Goal: Information Seeking & Learning: Learn about a topic

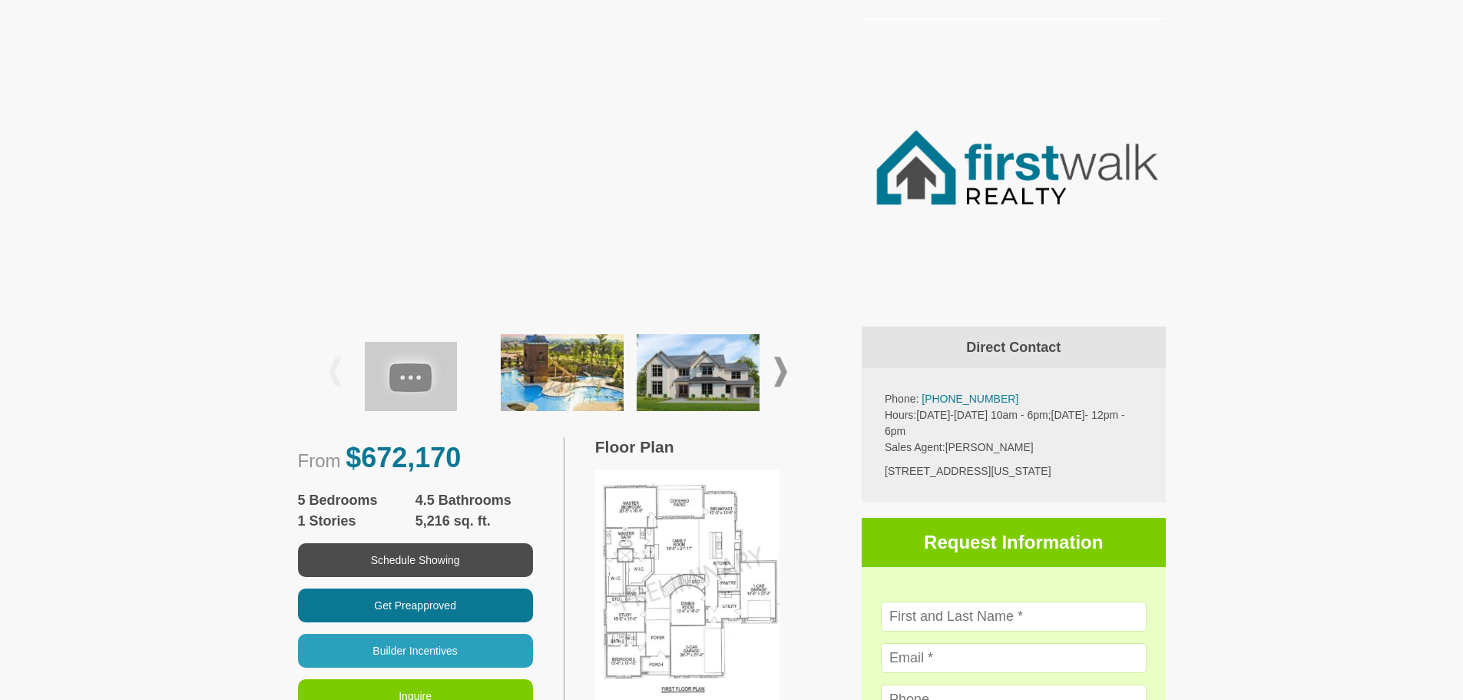
scroll to position [538, 0]
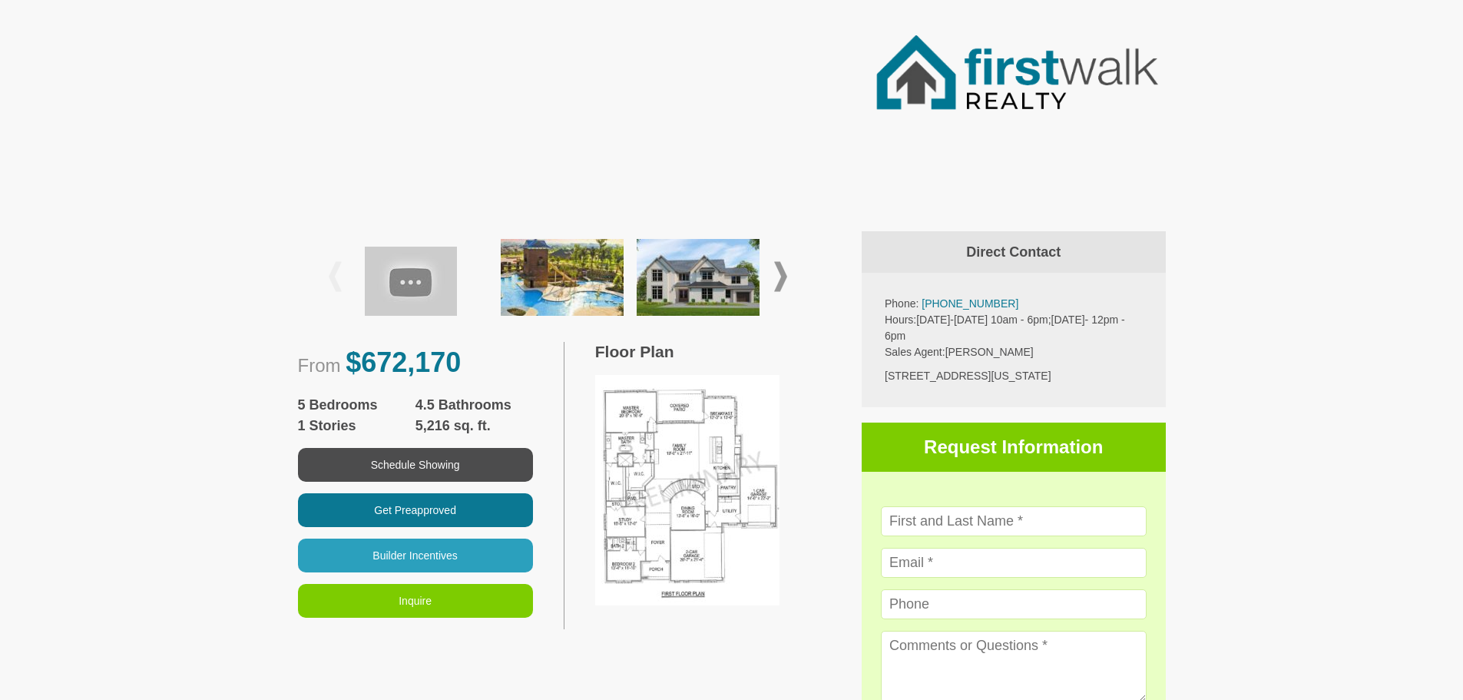
click at [780, 279] on span at bounding box center [780, 277] width 13 height 30
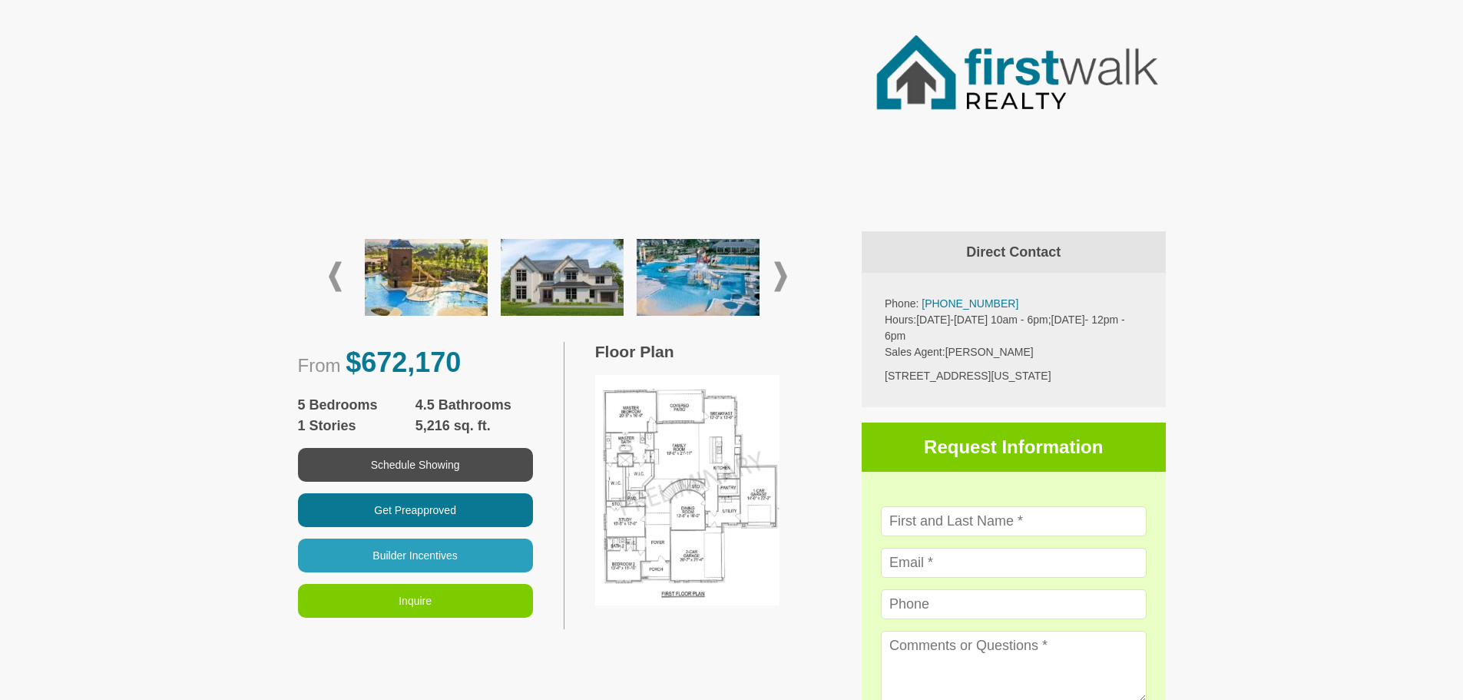
click at [780, 279] on span at bounding box center [780, 277] width 13 height 30
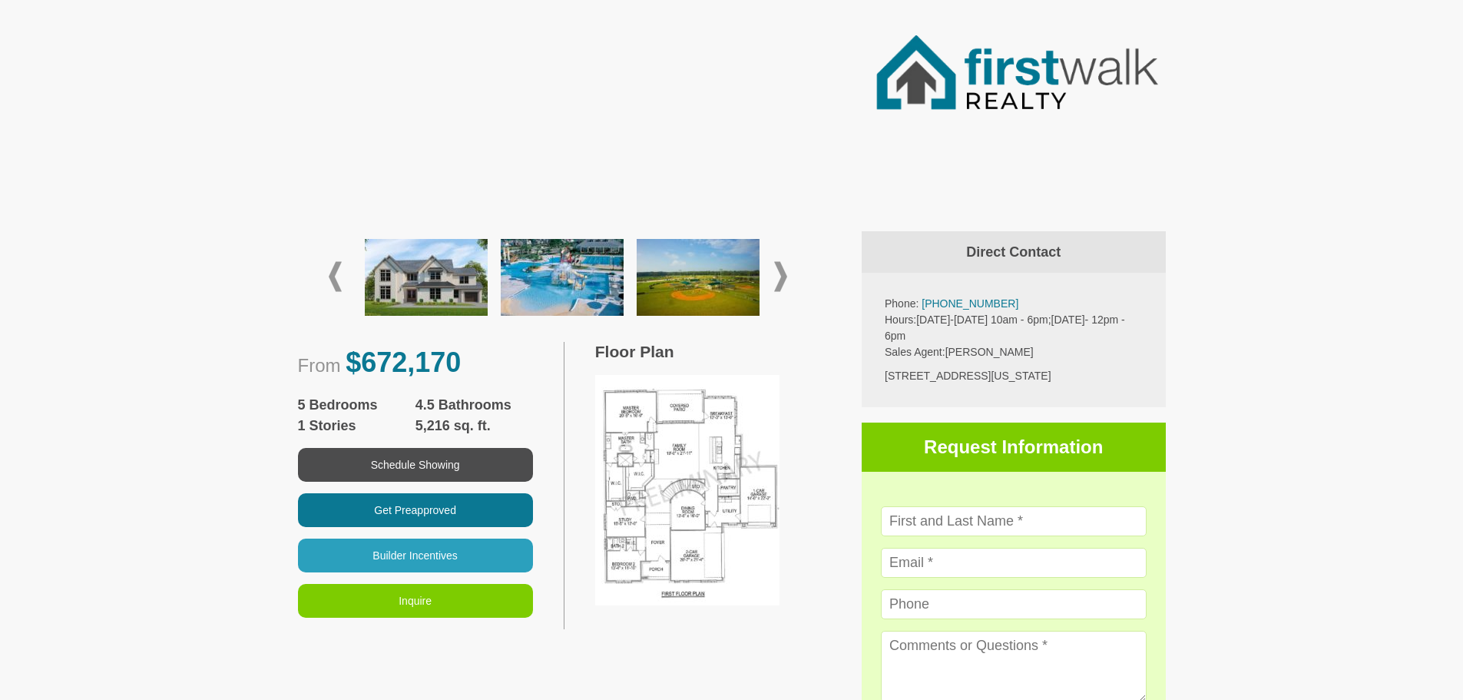
click at [780, 279] on span at bounding box center [780, 277] width 13 height 30
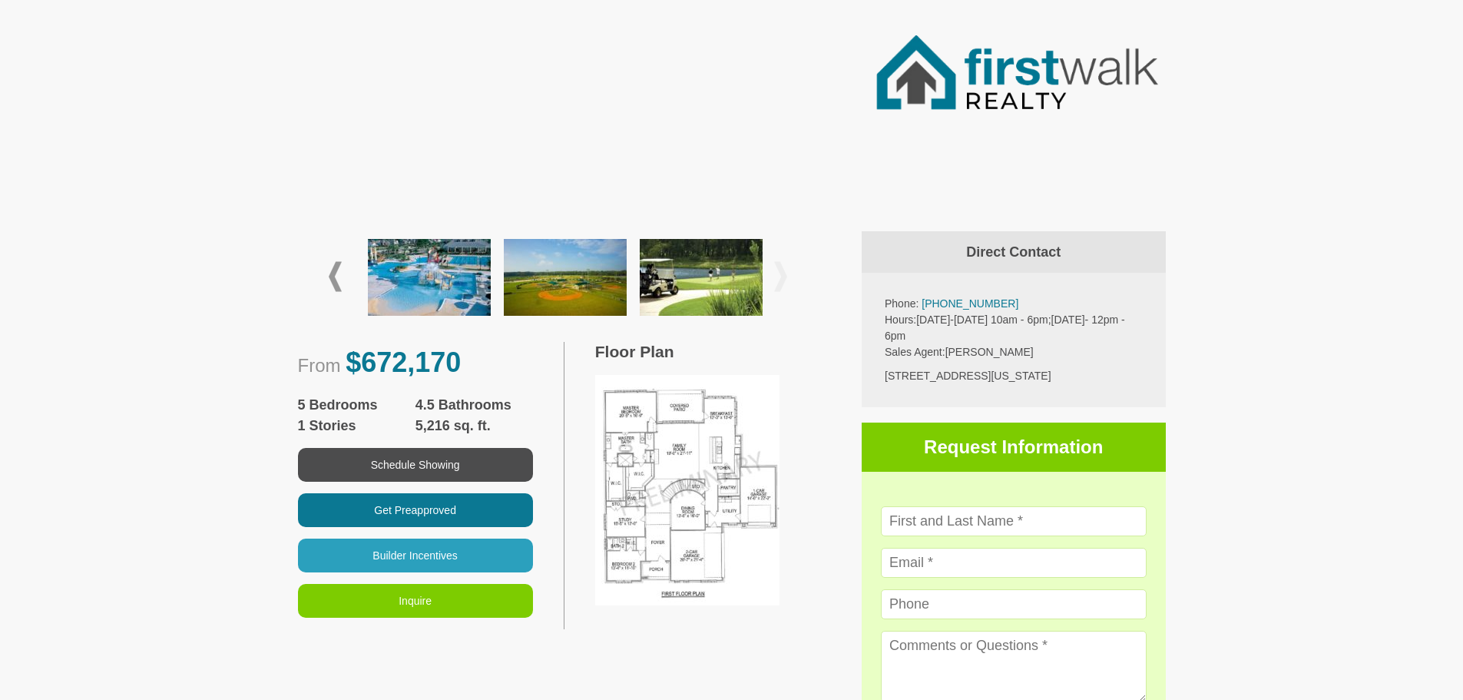
click at [780, 279] on span at bounding box center [780, 277] width 13 height 30
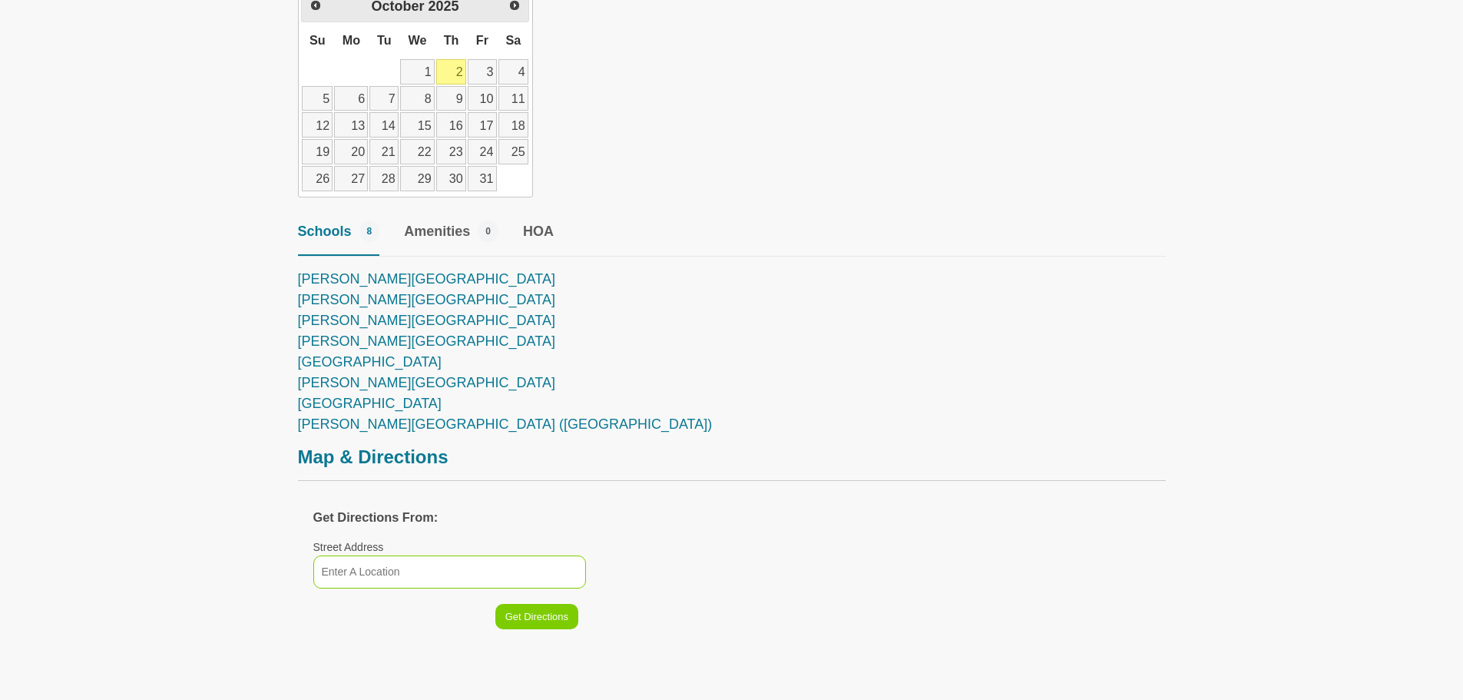
scroll to position [1920, 0]
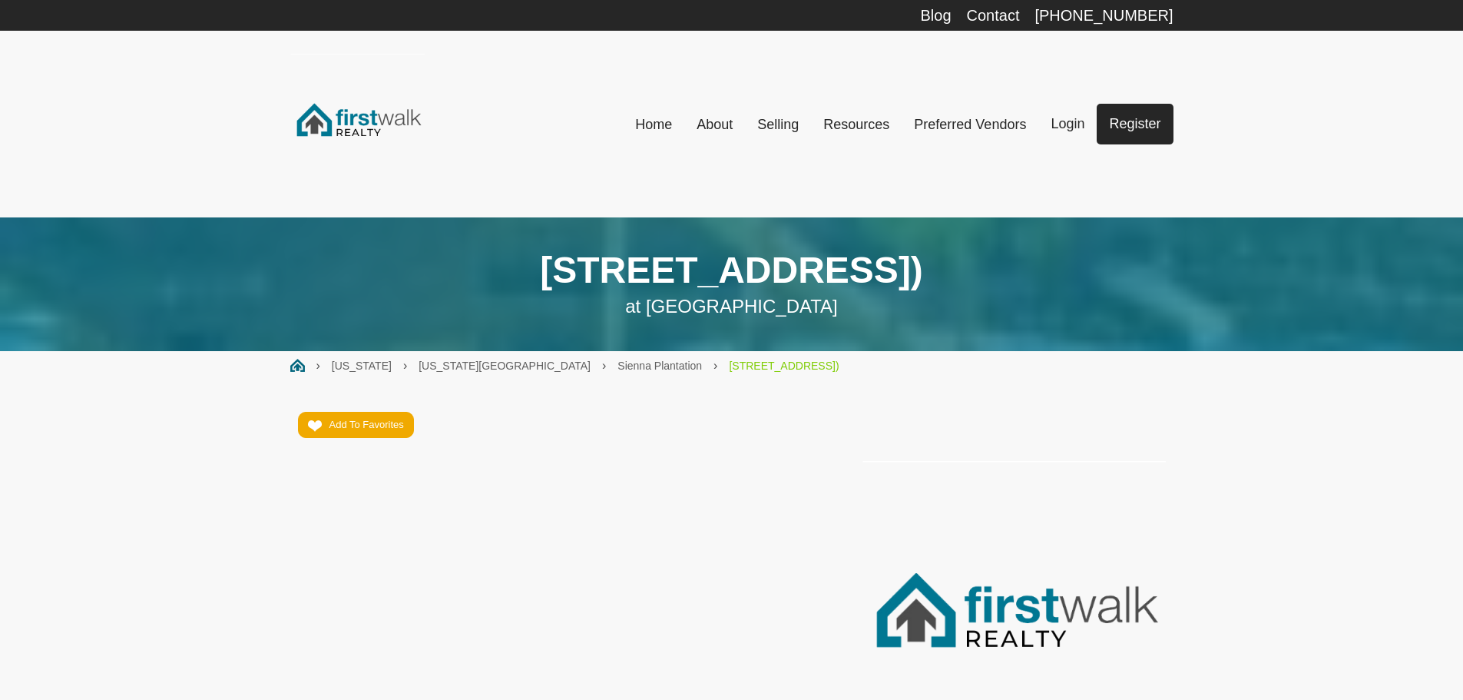
scroll to position [384, 0]
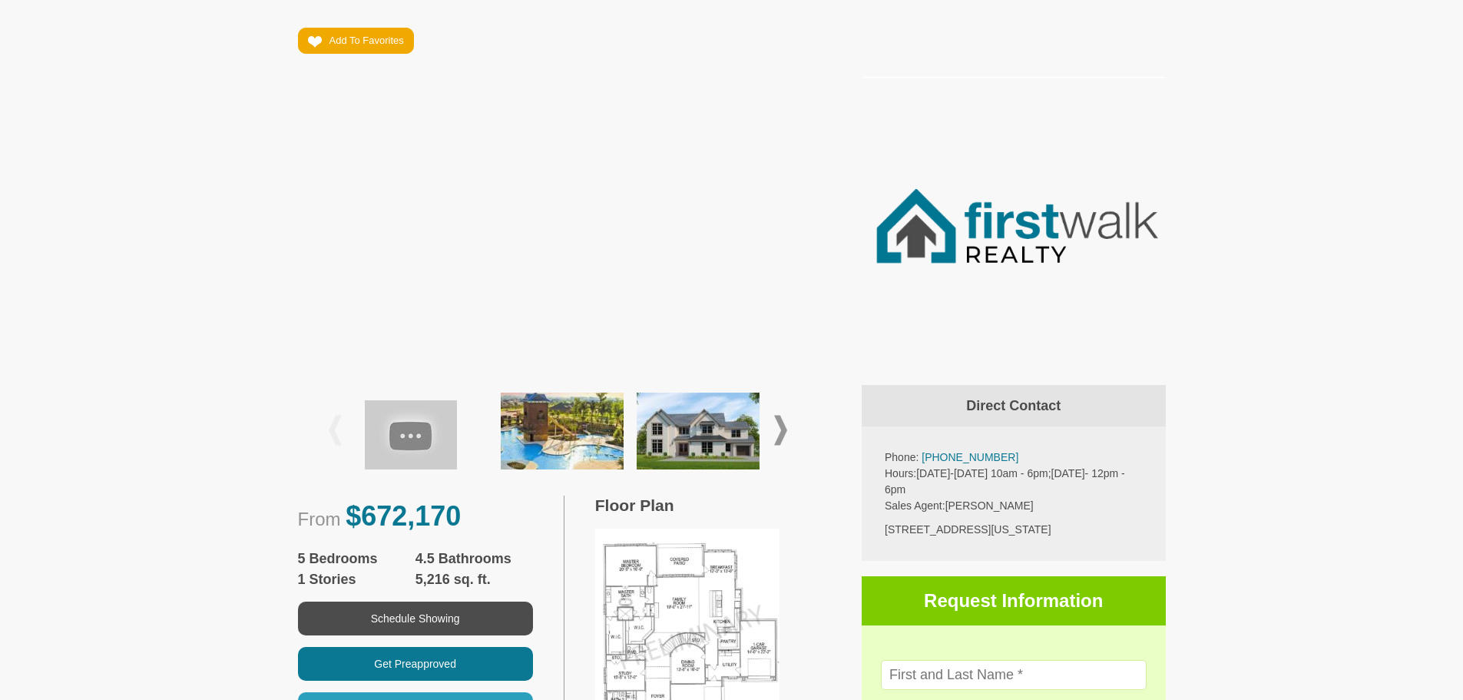
click at [442, 435] on img at bounding box center [411, 434] width 92 height 69
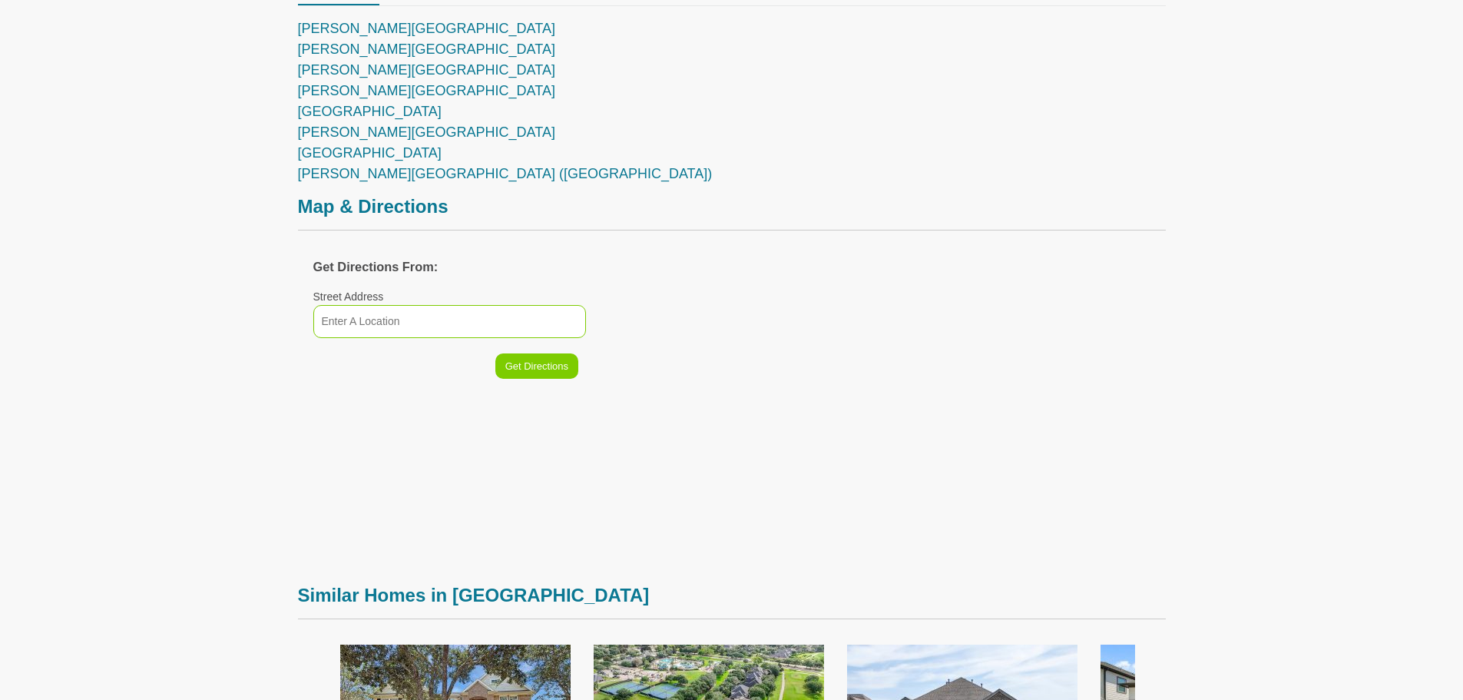
scroll to position [0, 0]
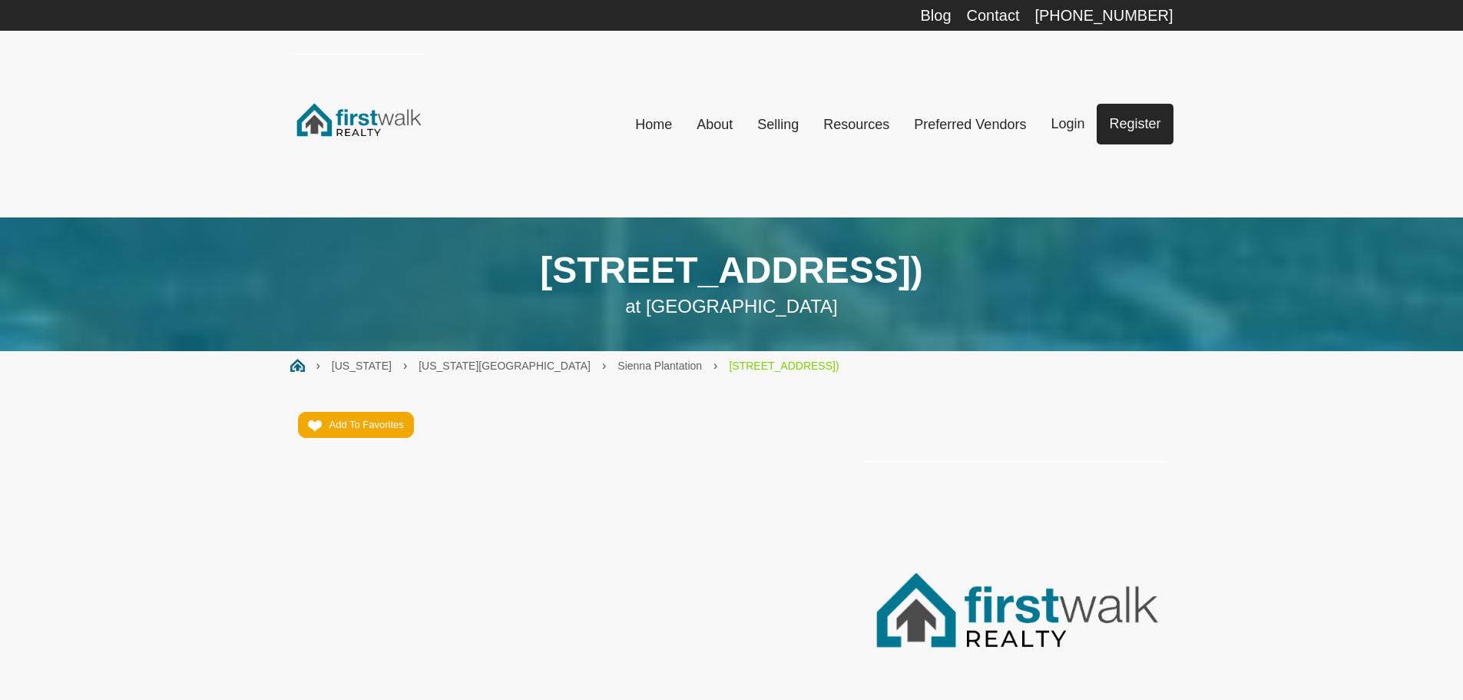
drag, startPoint x: 1392, startPoint y: 339, endPoint x: 1301, endPoint y: -70, distance: 419.4
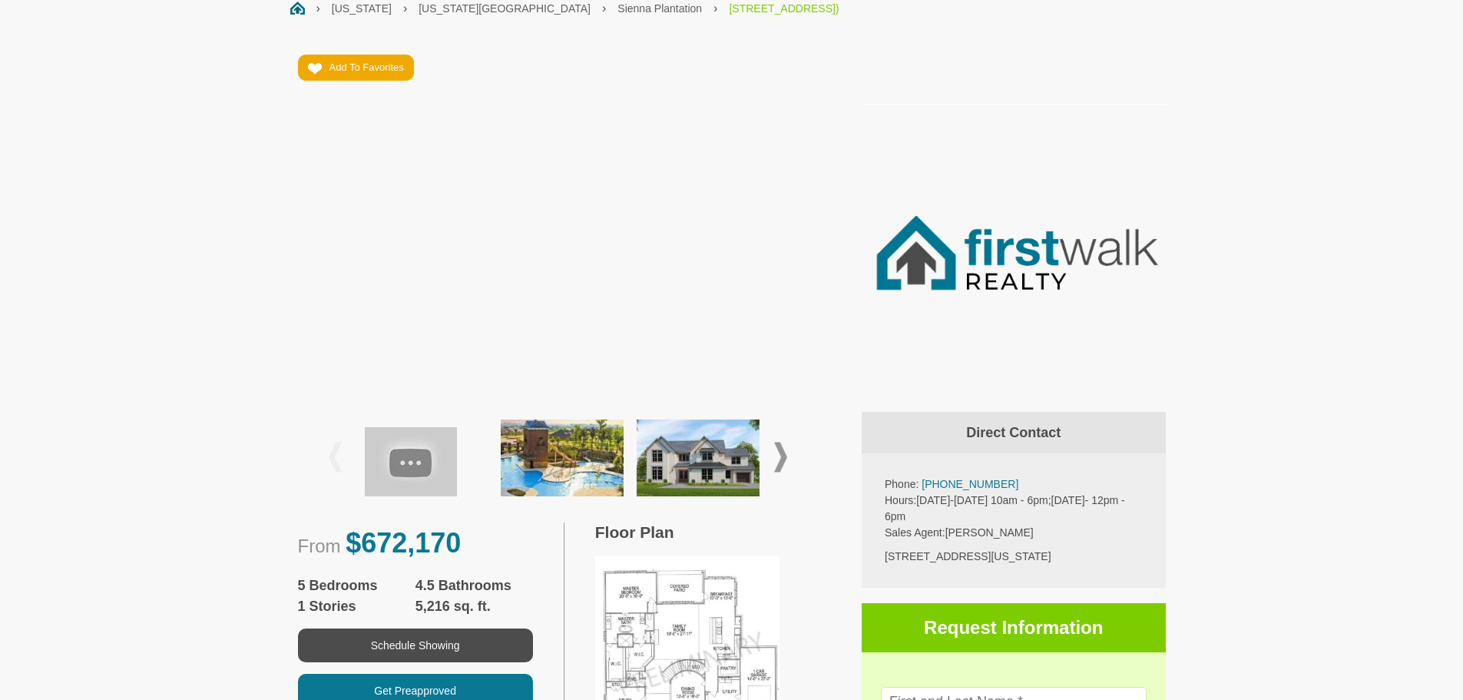
scroll to position [384, 0]
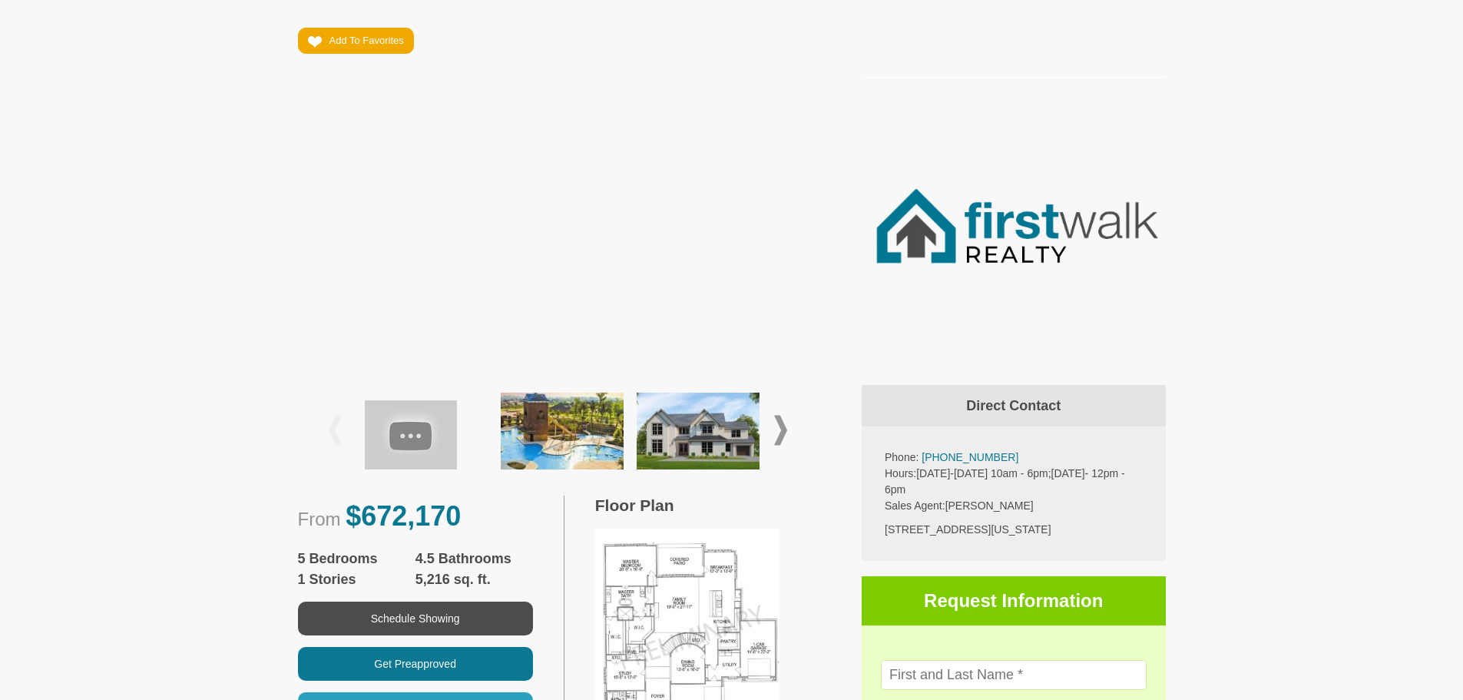
click at [779, 431] on span at bounding box center [780, 430] width 13 height 30
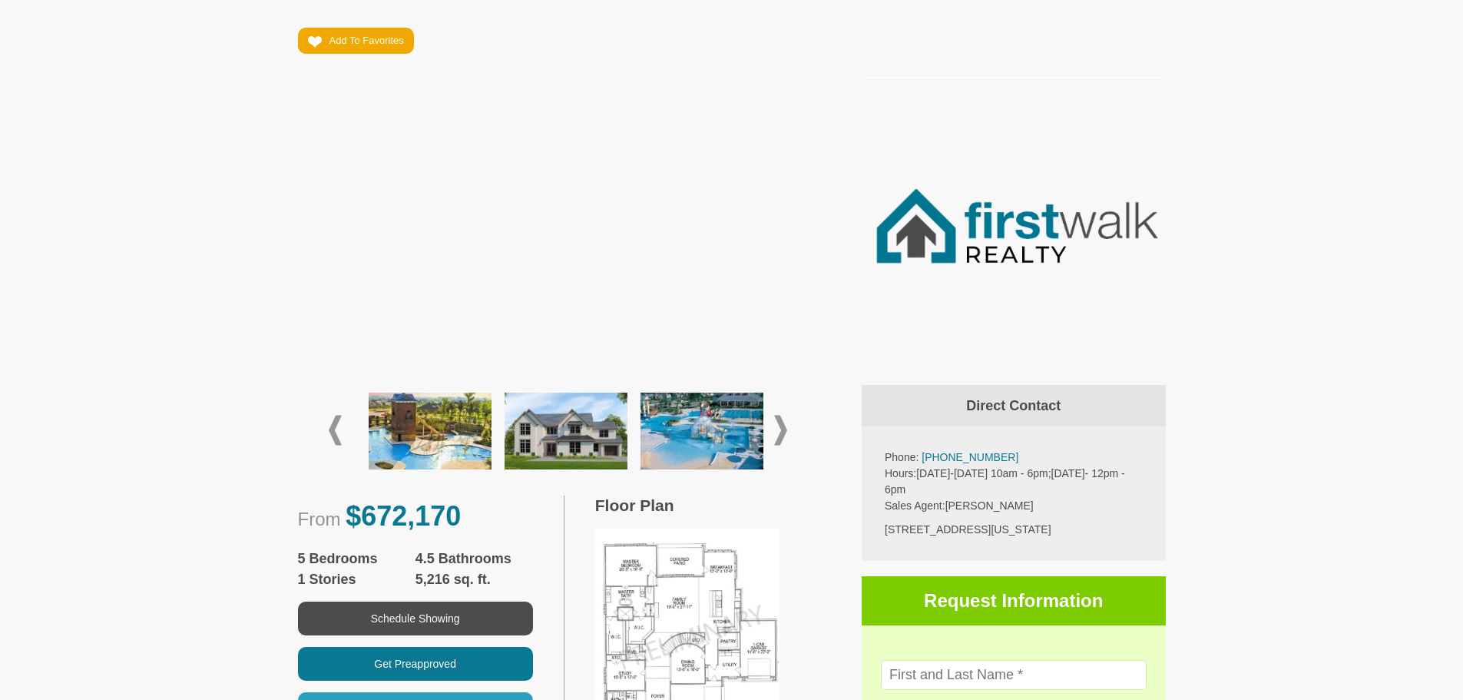
click at [779, 431] on span at bounding box center [780, 430] width 13 height 30
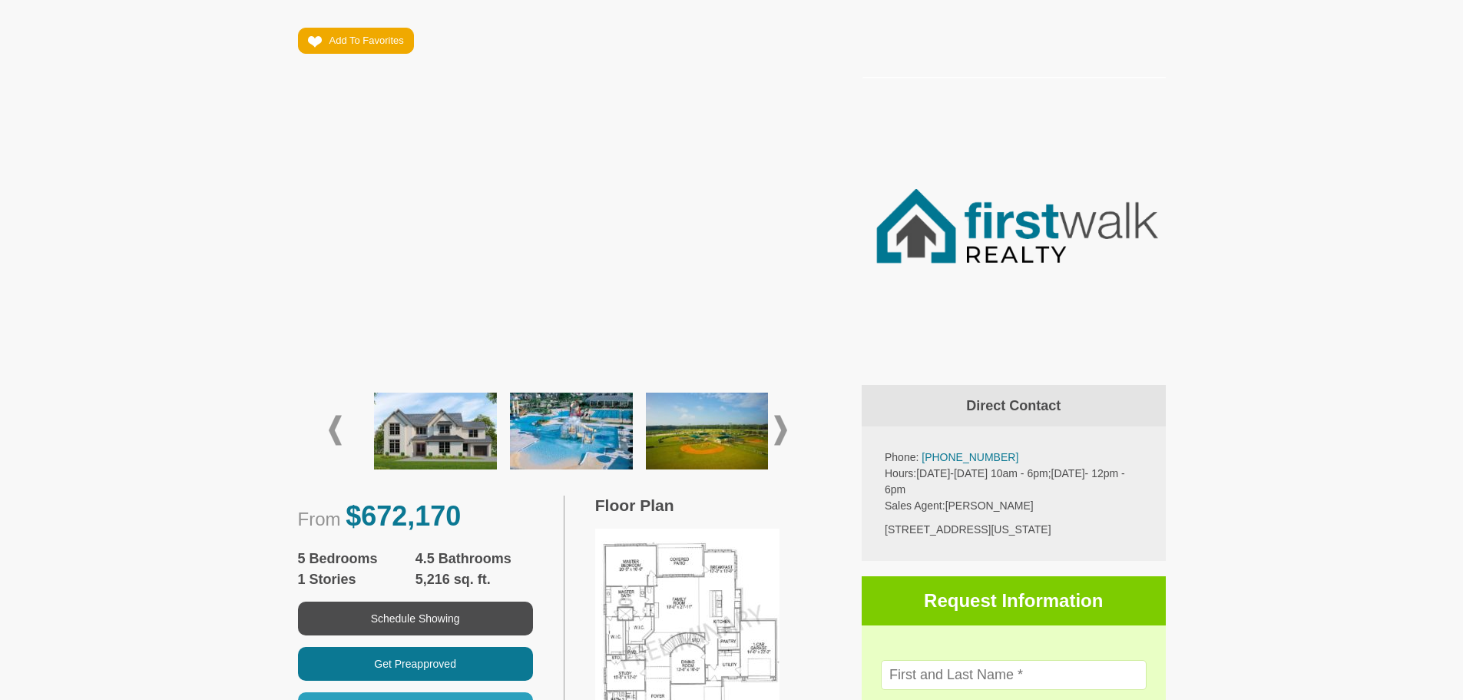
click at [779, 431] on span at bounding box center [780, 430] width 13 height 30
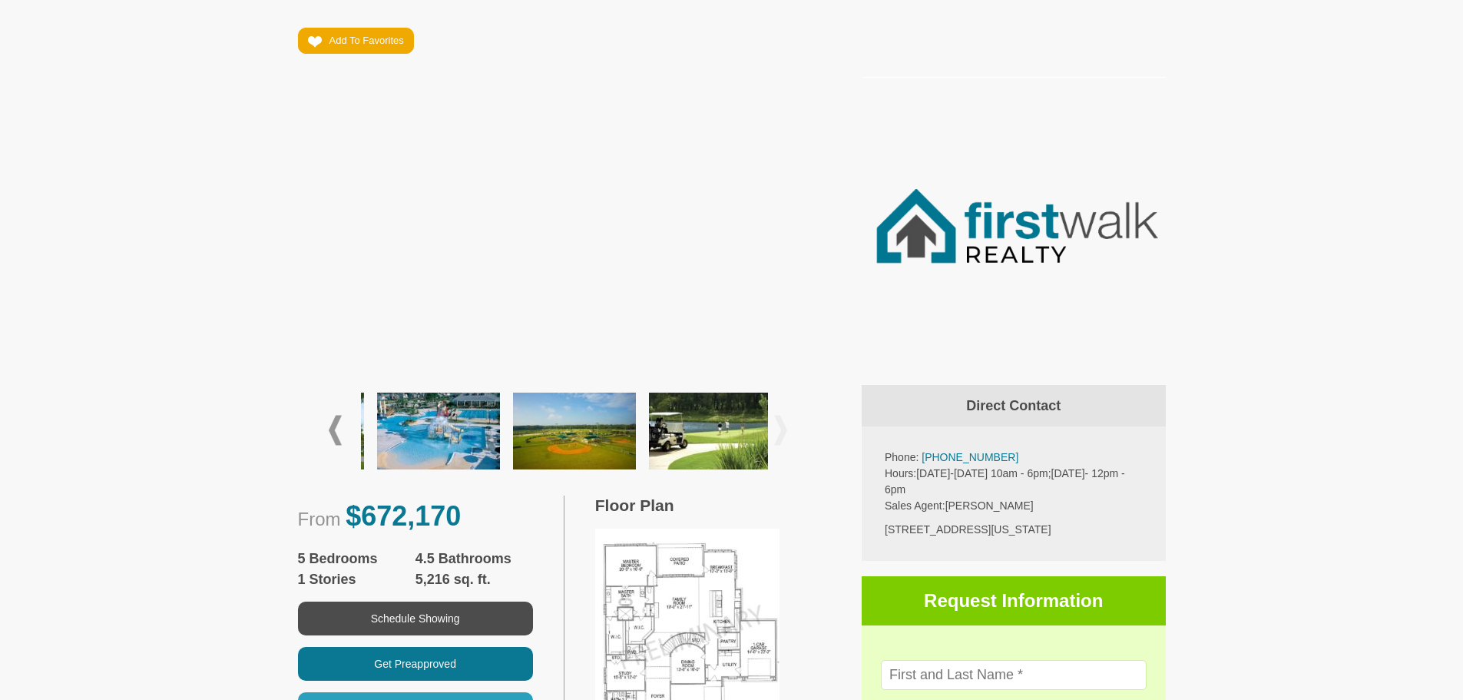
click at [779, 431] on span at bounding box center [780, 430] width 13 height 30
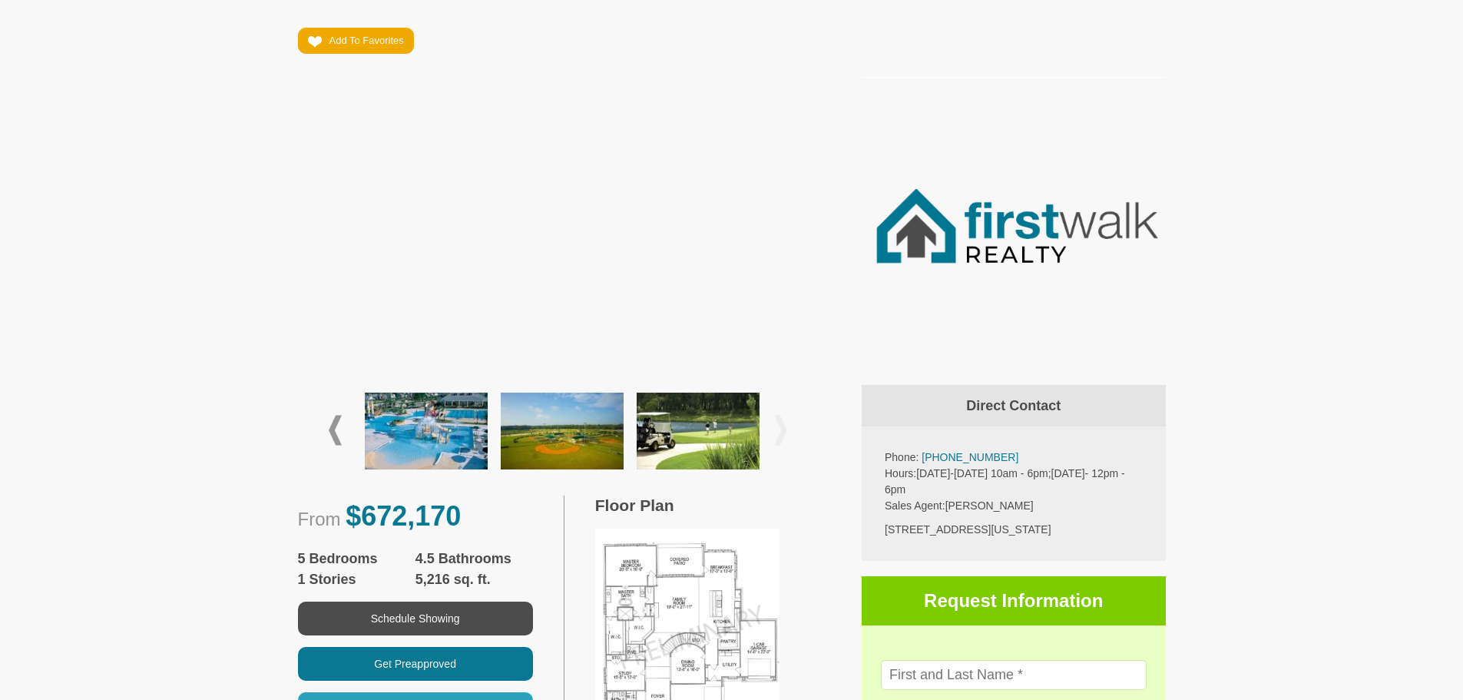
click at [779, 431] on span at bounding box center [780, 430] width 13 height 30
